Goal: Task Accomplishment & Management: Manage account settings

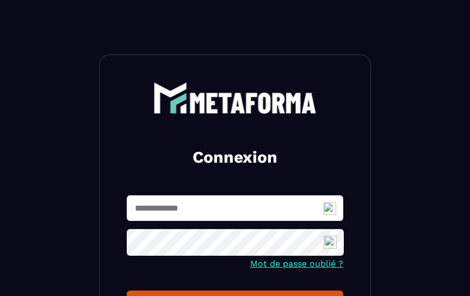
type input "**********"
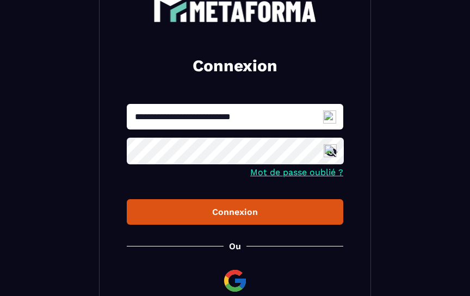
scroll to position [96, 0]
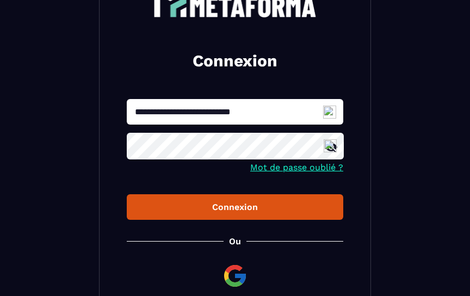
click at [255, 213] on button "Connexion" at bounding box center [235, 207] width 217 height 26
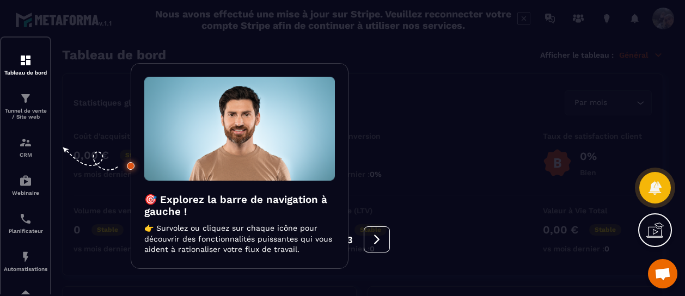
click at [470, 23] on div at bounding box center [342, 148] width 685 height 296
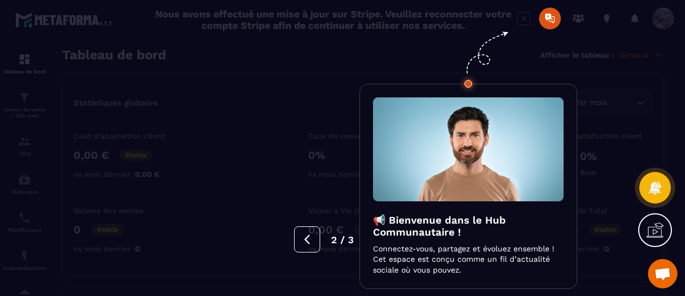
click at [24, 104] on div at bounding box center [342, 148] width 685 height 296
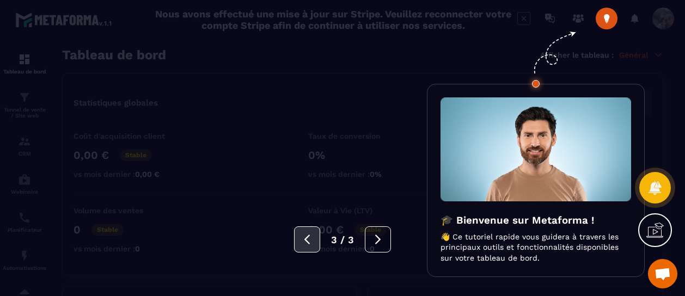
click at [299, 242] on button at bounding box center [307, 239] width 26 height 26
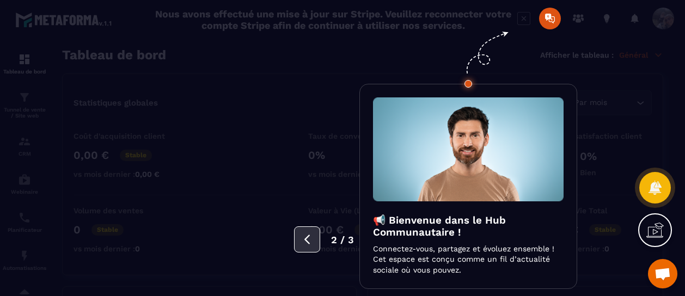
click at [302, 242] on icon at bounding box center [307, 240] width 12 height 12
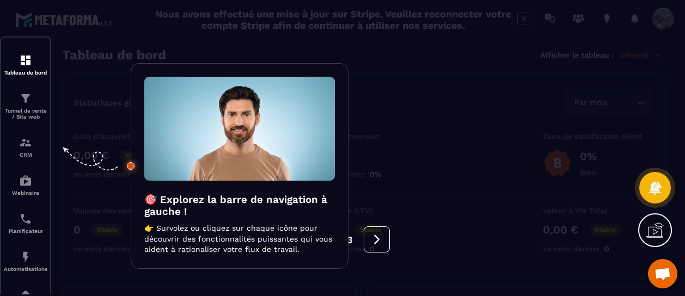
click at [470, 19] on div at bounding box center [342, 148] width 685 height 296
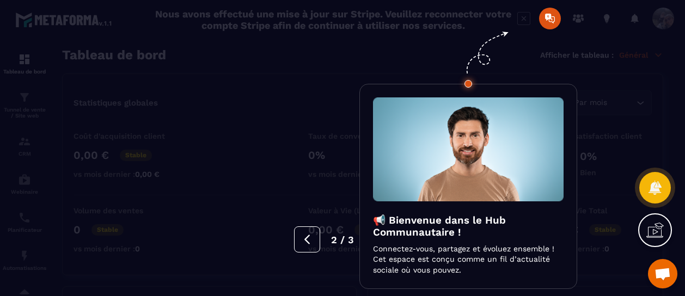
click at [470, 23] on div at bounding box center [342, 148] width 685 height 296
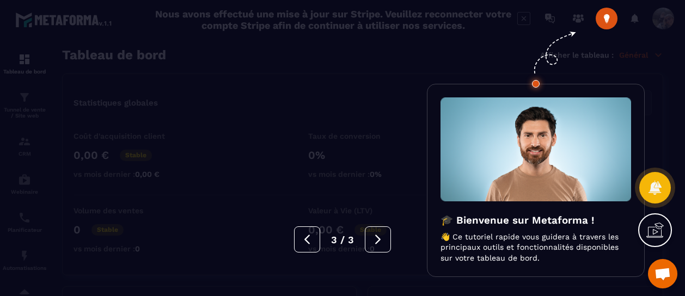
click at [470, 128] on img at bounding box center [535, 149] width 191 height 104
click at [470, 234] on icon at bounding box center [654, 232] width 17 height 11
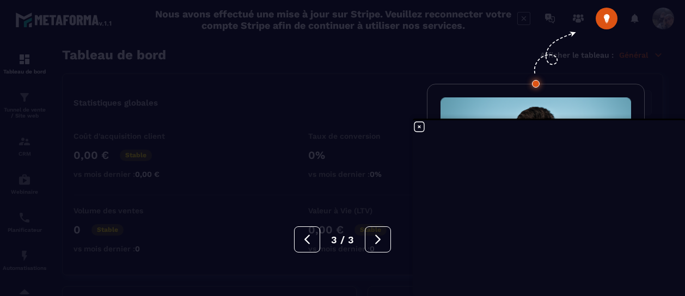
click at [470, 18] on div at bounding box center [342, 148] width 685 height 296
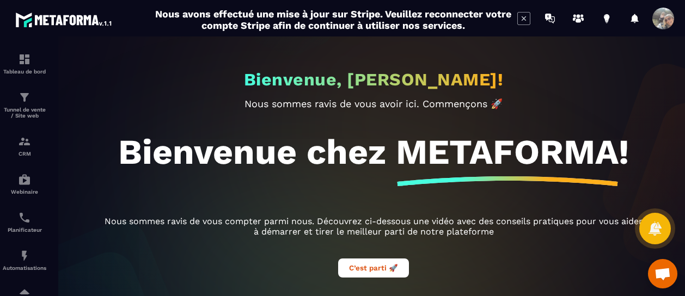
click at [470, 20] on icon at bounding box center [523, 18] width 13 height 13
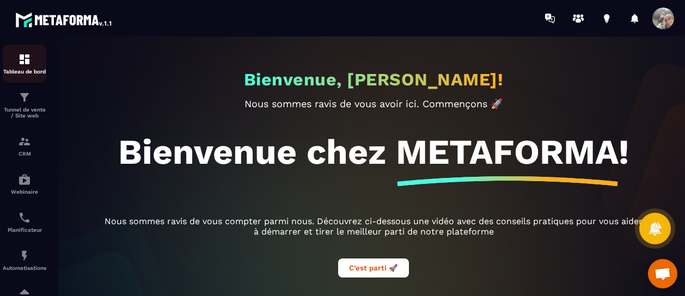
click at [24, 66] on div "Tableau de bord" at bounding box center [25, 64] width 44 height 22
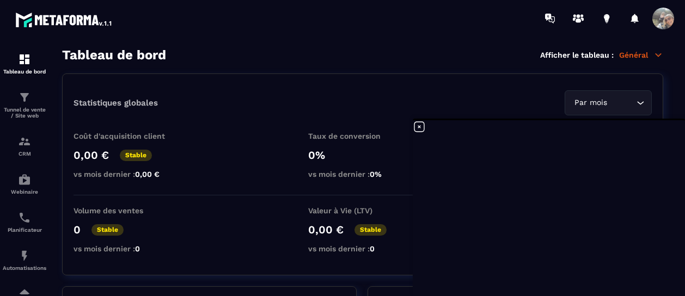
click at [470, 17] on span at bounding box center [663, 19] width 22 height 22
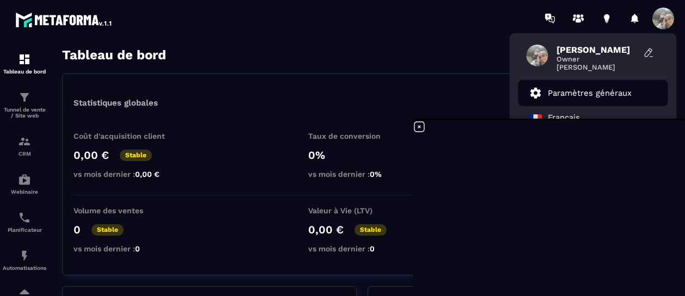
click at [470, 94] on p "Paramètres généraux" at bounding box center [590, 93] width 84 height 10
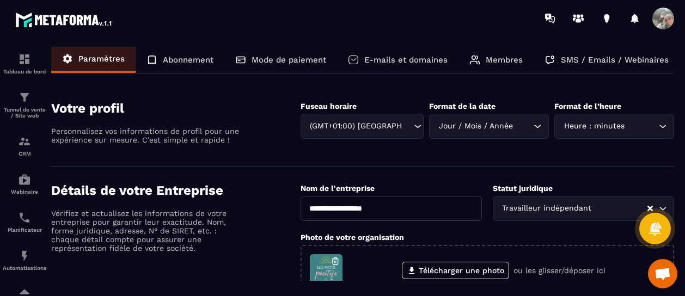
click at [179, 62] on p "Abonnement" at bounding box center [188, 60] width 51 height 10
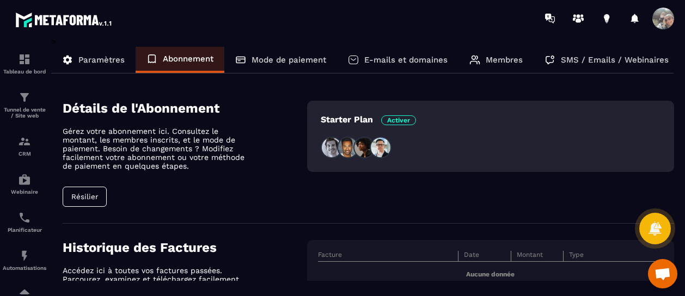
click at [88, 199] on button "Résilier" at bounding box center [85, 197] width 44 height 20
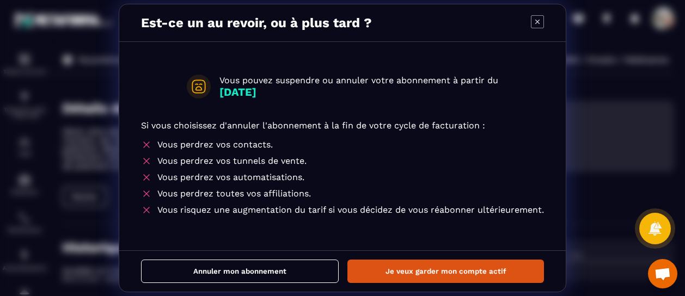
click at [470, 20] on icon "Modal window" at bounding box center [537, 22] width 4 height 4
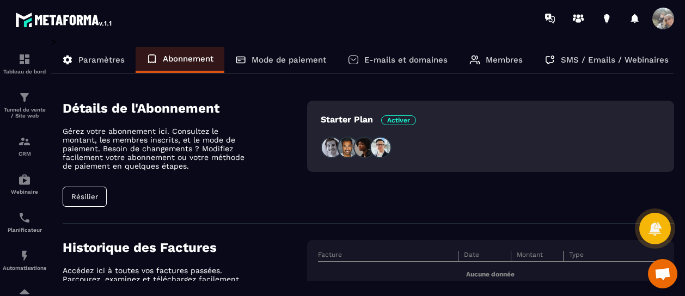
click at [470, 61] on p "Membres" at bounding box center [504, 60] width 37 height 10
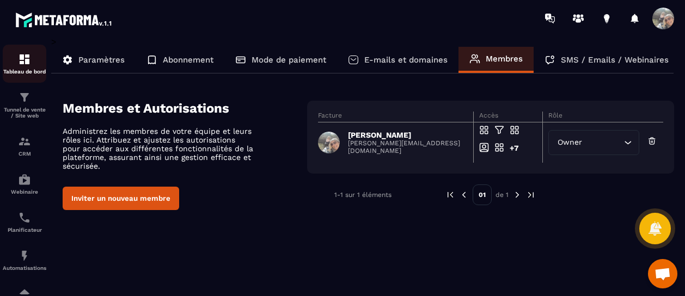
click at [22, 70] on p "Tableau de bord" at bounding box center [25, 72] width 44 height 6
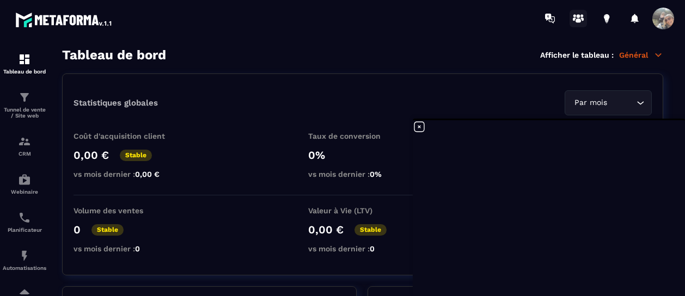
click at [470, 18] on icon at bounding box center [574, 18] width 3 height 3
click at [470, 19] on icon at bounding box center [574, 18] width 3 height 3
